Goal: Information Seeking & Learning: Understand process/instructions

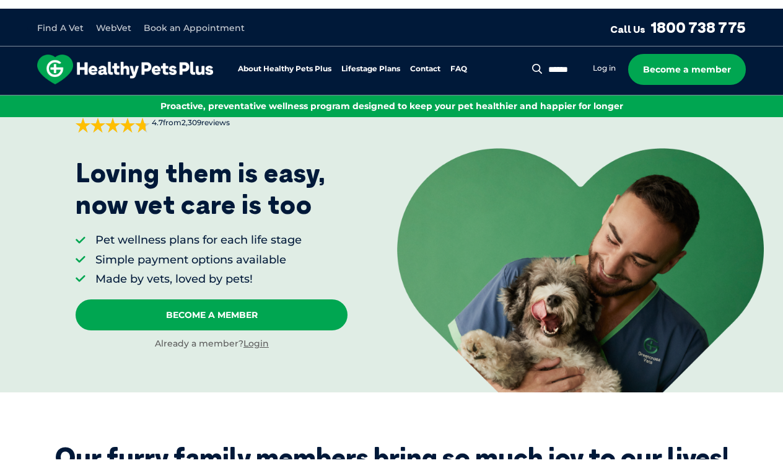
scroll to position [68, 0]
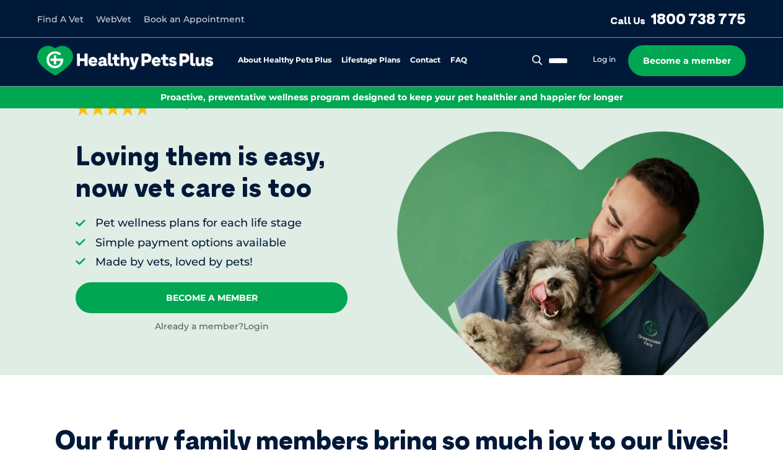
click at [248, 327] on link "Login" at bounding box center [256, 326] width 25 height 11
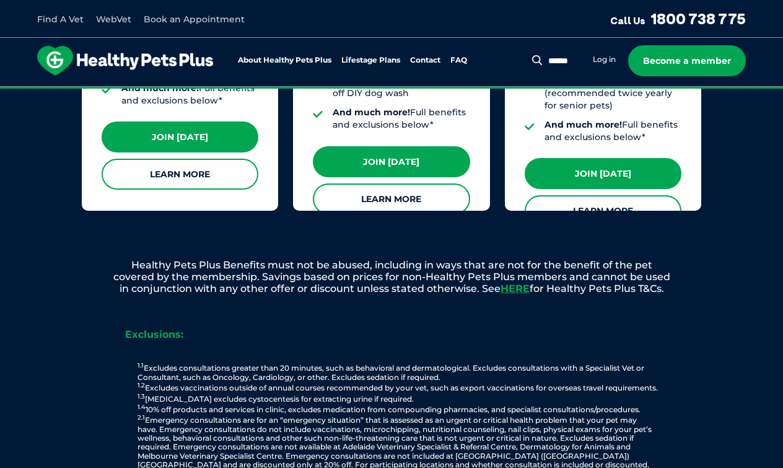
scroll to position [1322, 0]
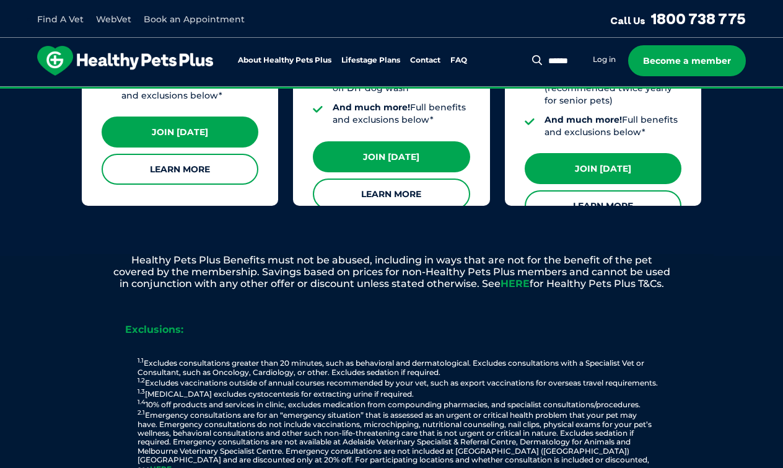
click at [511, 278] on link "HERE" at bounding box center [515, 284] width 29 height 12
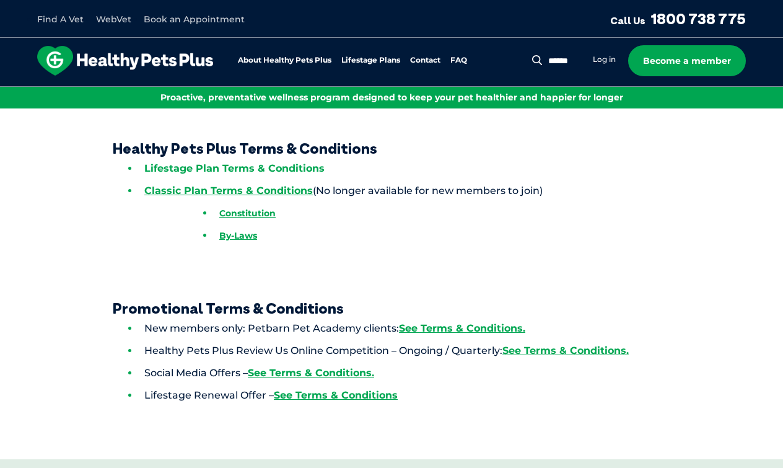
click at [297, 168] on link "Lifestage Plan Terms & Conditions" at bounding box center [234, 168] width 180 height 12
